Goal: Information Seeking & Learning: Learn about a topic

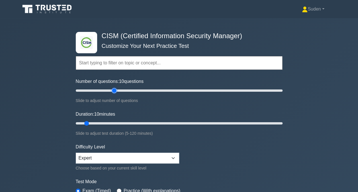
click at [115, 87] on input "Number of questions: 10 questions" at bounding box center [179, 90] width 207 height 7
click at [120, 89] on input "Number of questions: 40 questions" at bounding box center [179, 90] width 207 height 7
type input "50"
click at [123, 88] on input "Number of questions: 50 questions" at bounding box center [179, 90] width 207 height 7
click at [106, 121] on input "Duration: 10 minutes" at bounding box center [179, 123] width 207 height 7
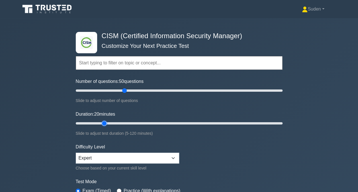
click at [108, 121] on input "Duration: 20 minutes" at bounding box center [179, 123] width 207 height 7
type input "25"
click at [110, 121] on input "Duration: 20 minutes" at bounding box center [179, 123] width 207 height 7
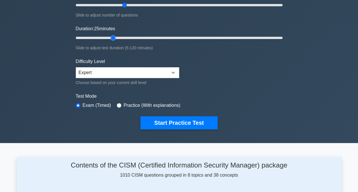
scroll to position [57, 0]
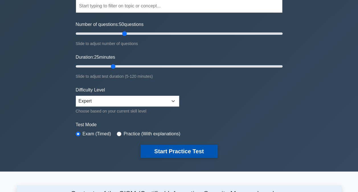
click at [154, 151] on button "Start Practice Test" at bounding box center [178, 151] width 77 height 13
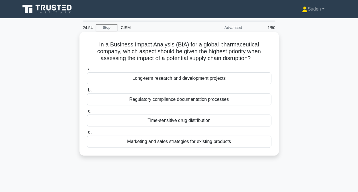
click at [185, 77] on div "Long-term research and development projects" at bounding box center [179, 78] width 184 height 12
click at [87, 71] on input "a. Long-term research and development projects" at bounding box center [87, 69] width 0 height 4
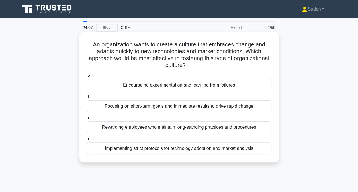
click at [165, 86] on div "Encouraging experimentation and learning from failures" at bounding box center [179, 85] width 184 height 12
click at [87, 78] on input "a. Encouraging experimentation and learning from failures" at bounding box center [87, 76] width 0 height 4
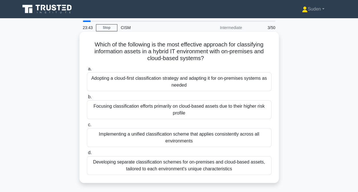
click at [141, 138] on div "Implementing a unified classification scheme that applies consistently across a…" at bounding box center [179, 137] width 184 height 19
click at [87, 127] on input "c. Implementing a unified classification scheme that applies consistently acros…" at bounding box center [87, 125] width 0 height 4
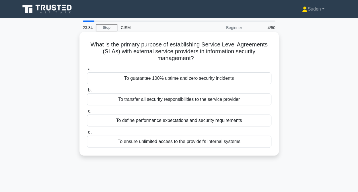
click at [232, 122] on div "To define performance expectations and security requirements" at bounding box center [179, 120] width 184 height 12
click at [87, 113] on input "c. To define performance expectations and security requirements" at bounding box center [87, 111] width 0 height 4
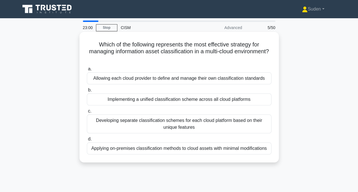
click at [175, 101] on div "Implementing a unified classification scheme across all cloud platforms" at bounding box center [179, 99] width 184 height 12
click at [87, 92] on input "b. Implementing a unified classification scheme across all cloud platforms" at bounding box center [87, 90] width 0 height 4
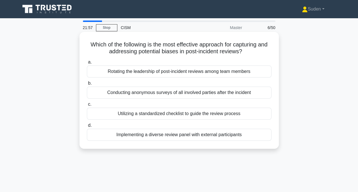
click at [147, 113] on div "Utilizing a standardized checklist to guide the review process" at bounding box center [179, 114] width 184 height 12
click at [87, 106] on input "c. Utilizing a standardized checklist to guide the review process" at bounding box center [87, 104] width 0 height 4
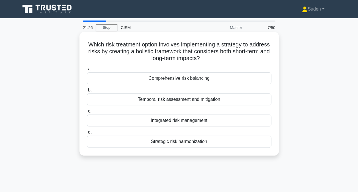
click at [201, 120] on div "Integrated risk management" at bounding box center [179, 120] width 184 height 12
click at [87, 113] on input "c. Integrated risk management" at bounding box center [87, 111] width 0 height 4
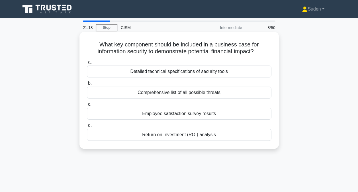
click at [195, 138] on div "Return on Investment (ROI) analysis" at bounding box center [179, 135] width 184 height 12
click at [87, 127] on input "d. Return on Investment (ROI) analysis" at bounding box center [87, 125] width 0 height 4
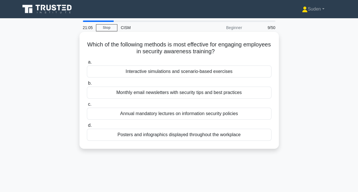
click at [150, 74] on div "Interactive simulations and scenario-based exercises" at bounding box center [179, 71] width 184 height 12
click at [87, 64] on input "a. Interactive simulations and scenario-based exercises" at bounding box center [87, 62] width 0 height 4
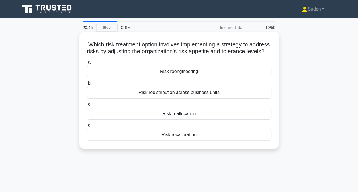
click at [193, 77] on div "Risk reengineering" at bounding box center [179, 71] width 184 height 12
click at [87, 64] on input "a. Risk reengineering" at bounding box center [87, 62] width 0 height 4
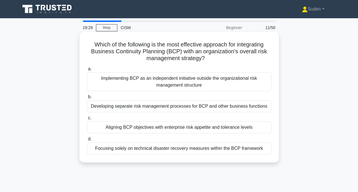
click at [238, 129] on div "Aligning BCP objectives with enterprise risk appetite and tolerance levels" at bounding box center [179, 127] width 184 height 12
click at [87, 120] on input "c. Aligning BCP objectives with enterprise risk appetite and tolerance levels" at bounding box center [87, 118] width 0 height 4
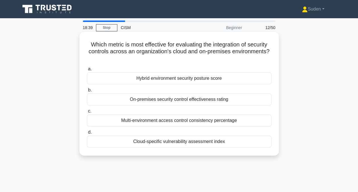
click at [189, 81] on div "Hybrid environment security posture score" at bounding box center [179, 78] width 184 height 12
click at [87, 71] on input "a. Hybrid environment security posture score" at bounding box center [87, 69] width 0 height 4
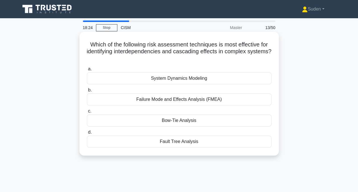
click at [168, 100] on div "Failure Mode and Effects Analysis (FMEA)" at bounding box center [179, 99] width 184 height 12
click at [87, 92] on input "b. Failure Mode and Effects Analysis (FMEA)" at bounding box center [87, 90] width 0 height 4
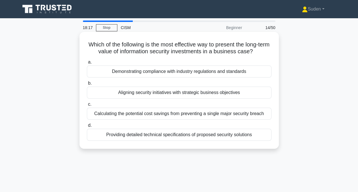
click at [227, 95] on div "Aligning security initiatives with strategic business objectives" at bounding box center [179, 93] width 184 height 12
click at [87, 85] on input "b. Aligning security initiatives with strategic business objectives" at bounding box center [87, 83] width 0 height 4
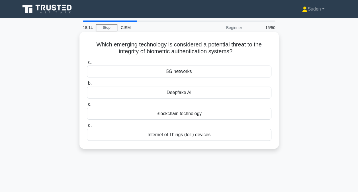
click at [228, 95] on div "Deepfake AI" at bounding box center [179, 93] width 184 height 12
click at [87, 85] on input "b. Deepfake AI" at bounding box center [87, 83] width 0 height 4
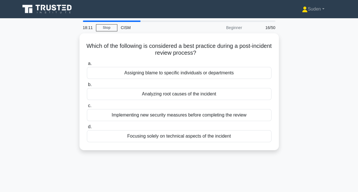
click at [228, 95] on div "Analyzing root causes of the incident" at bounding box center [179, 94] width 184 height 12
click at [87, 87] on input "b. Analyzing root causes of the incident" at bounding box center [87, 85] width 0 height 4
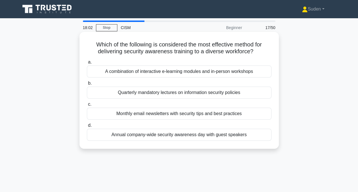
click at [248, 72] on div "A combination of interactive e-learning modules and in-person workshops" at bounding box center [179, 71] width 184 height 12
click at [87, 64] on input "a. A combination of interactive e-learning modules and in-person workshops" at bounding box center [87, 62] width 0 height 4
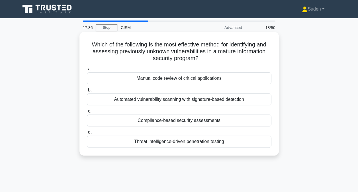
click at [220, 122] on div "Compliance-based security assessments" at bounding box center [179, 120] width 184 height 12
click at [87, 113] on input "c. Compliance-based security assessments" at bounding box center [87, 111] width 0 height 4
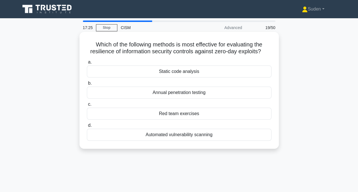
click at [193, 115] on div "Red team exercises" at bounding box center [179, 114] width 184 height 12
click at [87, 106] on input "c. Red team exercises" at bounding box center [87, 104] width 0 height 4
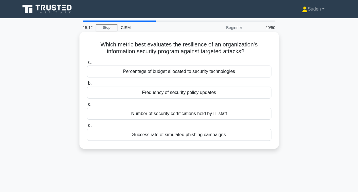
click at [206, 134] on div "Success rate of simulated phishing campaigns" at bounding box center [179, 135] width 184 height 12
click at [87, 127] on input "d. Success rate of simulated phishing campaigns" at bounding box center [87, 125] width 0 height 4
